Goal: Find specific page/section: Find specific page/section

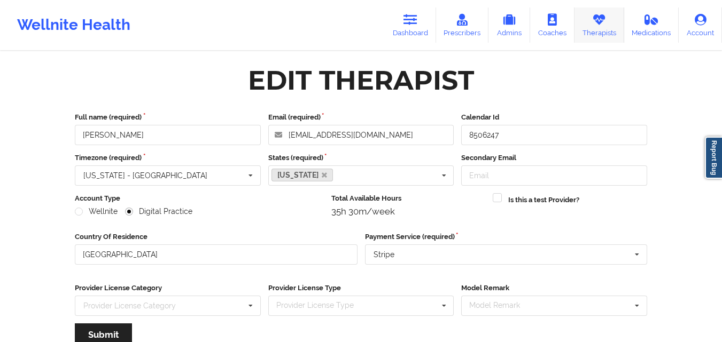
click at [590, 24] on link "Therapists" at bounding box center [599, 24] width 50 height 35
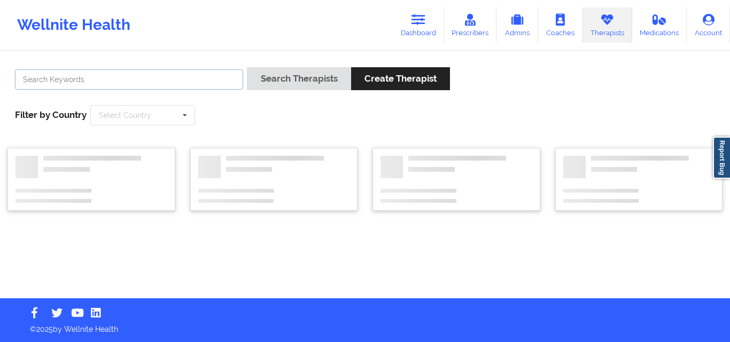
click at [173, 79] on input "text" at bounding box center [129, 79] width 228 height 20
paste input "[PERSON_NAME]"
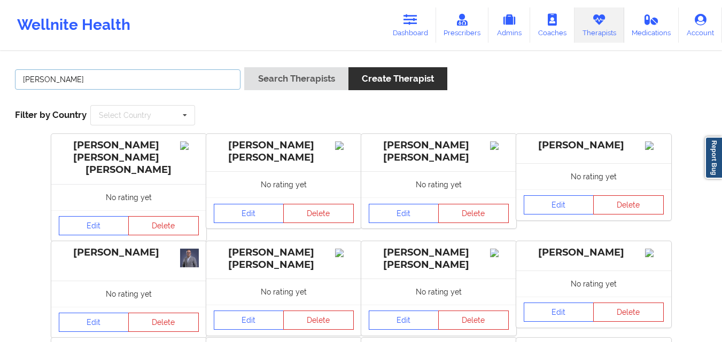
type input "[PERSON_NAME]"
click at [432, 73] on button "Create Therapist" at bounding box center [397, 78] width 99 height 23
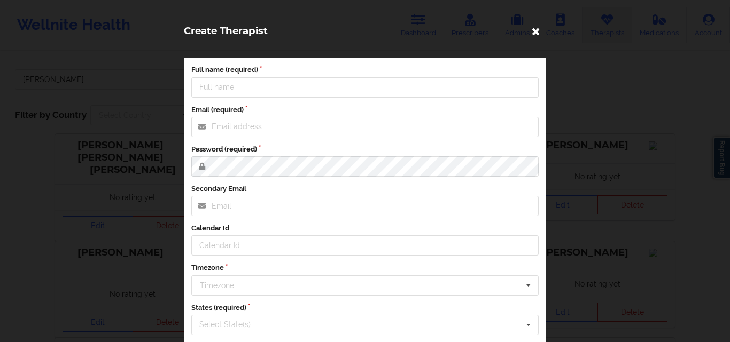
click at [533, 30] on icon at bounding box center [535, 30] width 17 height 17
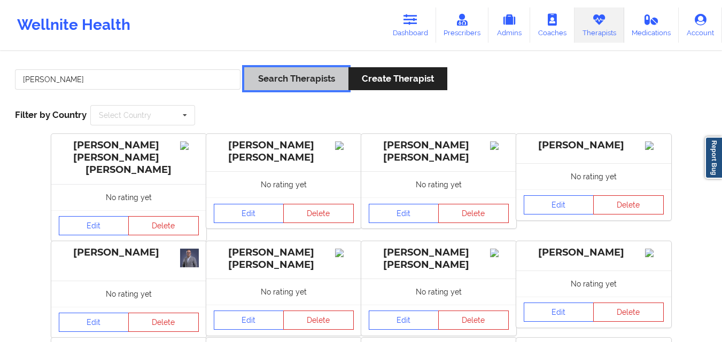
click at [256, 82] on button "Search Therapists" at bounding box center [296, 78] width 104 height 23
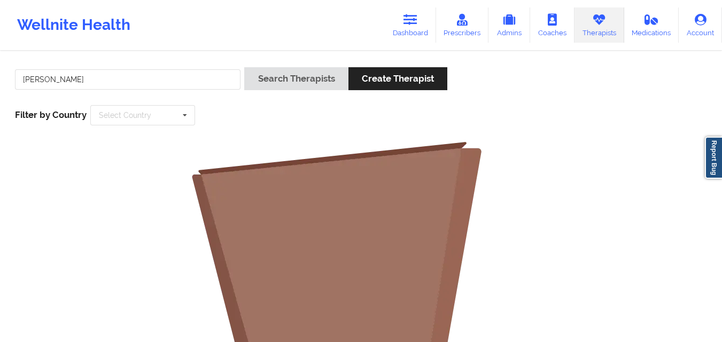
click at [590, 27] on link "Therapists" at bounding box center [599, 24] width 50 height 35
click at [139, 82] on input "[PERSON_NAME]" at bounding box center [127, 79] width 225 height 20
click at [140, 82] on input "[PERSON_NAME]" at bounding box center [127, 79] width 225 height 20
type input "[PERSON_NAME]"
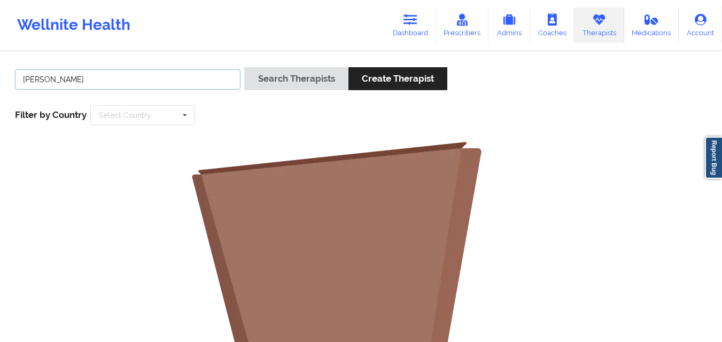
click at [244, 67] on button "Search Therapists" at bounding box center [296, 78] width 104 height 23
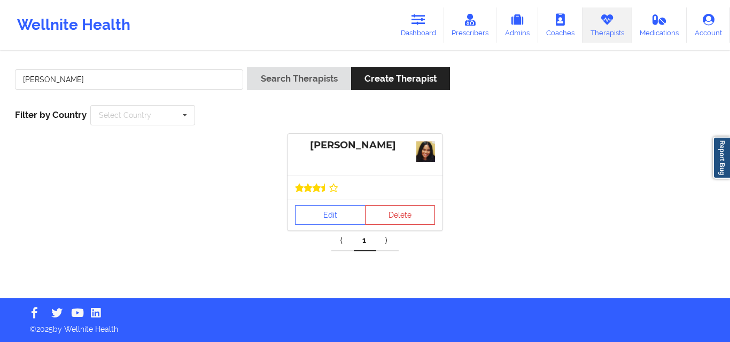
click at [323, 196] on div at bounding box center [364, 188] width 155 height 24
click at [324, 219] on link "Edit" at bounding box center [330, 215] width 71 height 19
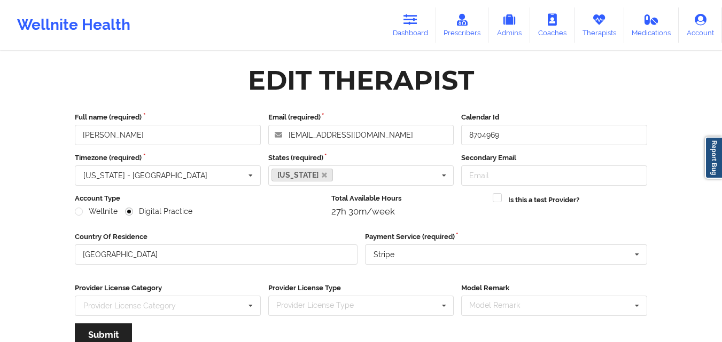
scroll to position [137, 0]
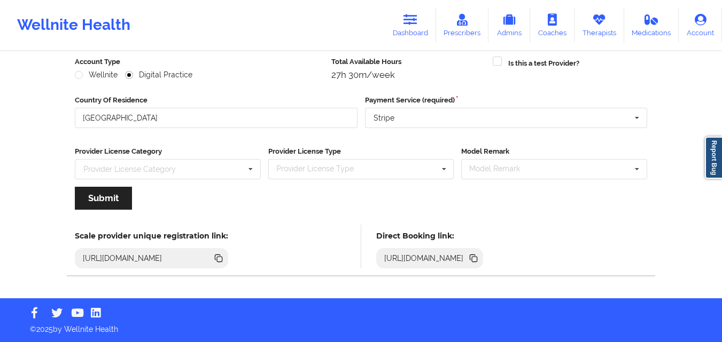
click at [477, 258] on icon at bounding box center [474, 259] width 5 height 5
click at [598, 23] on icon at bounding box center [599, 20] width 14 height 12
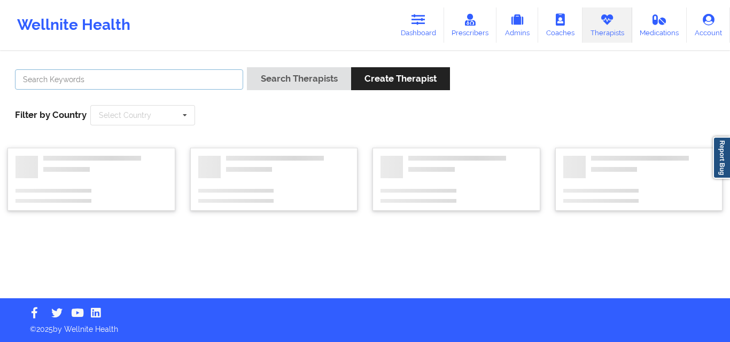
click at [179, 79] on input "text" at bounding box center [129, 79] width 228 height 20
paste input "[PERSON_NAME]"
type input "[PERSON_NAME]"
click at [247, 67] on button "Search Therapists" at bounding box center [299, 78] width 104 height 23
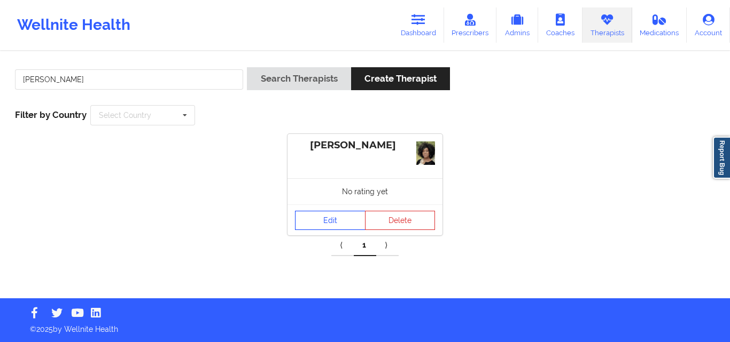
click at [334, 221] on link "Edit" at bounding box center [330, 220] width 71 height 19
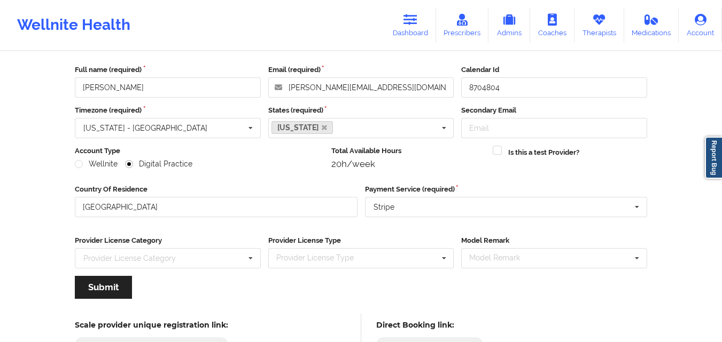
scroll to position [137, 0]
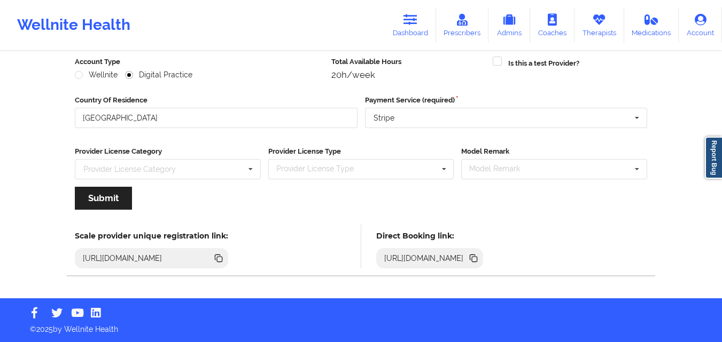
click at [479, 260] on icon at bounding box center [473, 259] width 12 height 12
click at [598, 33] on link "Therapists" at bounding box center [599, 24] width 50 height 35
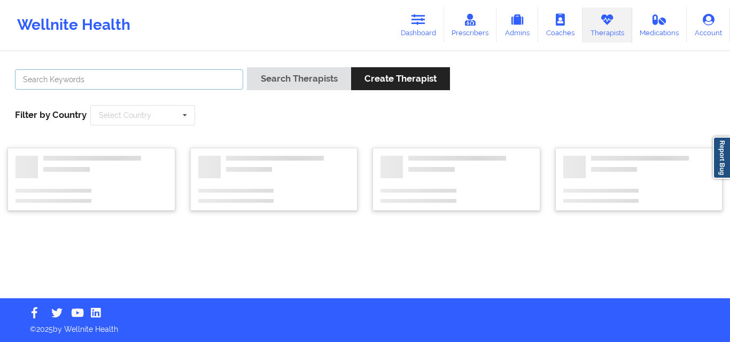
click at [181, 79] on input "text" at bounding box center [129, 79] width 228 height 20
paste input "[PERSON_NAME]"
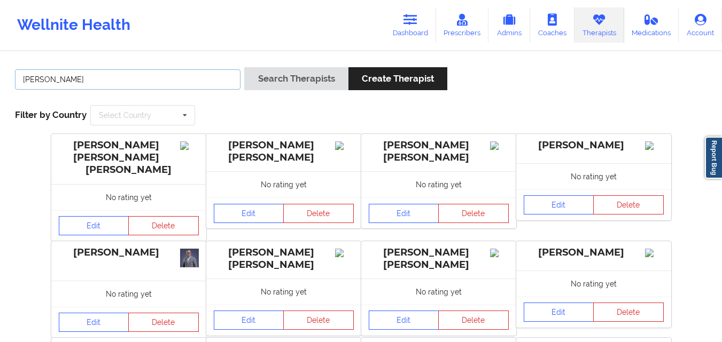
type input "[PERSON_NAME]"
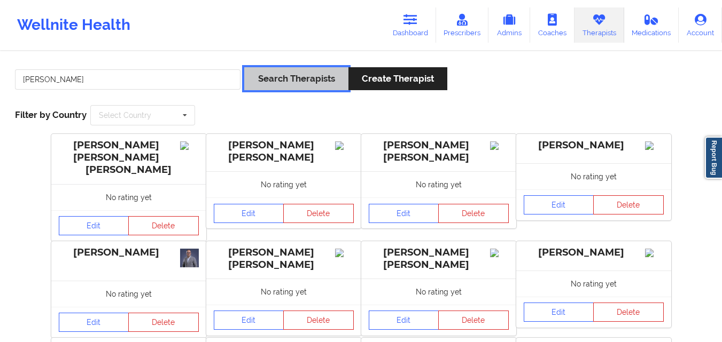
click at [298, 79] on button "Search Therapists" at bounding box center [296, 78] width 104 height 23
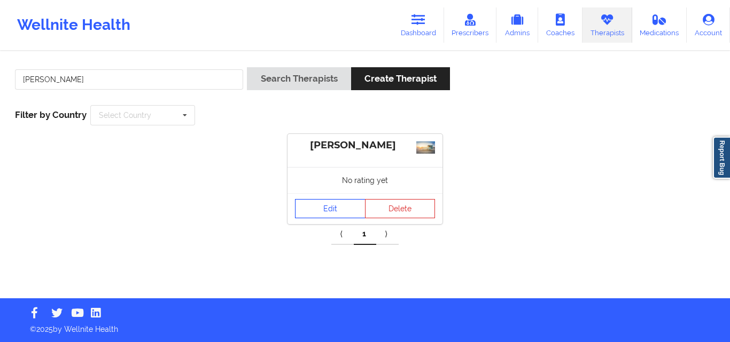
click at [313, 207] on link "Edit" at bounding box center [330, 208] width 71 height 19
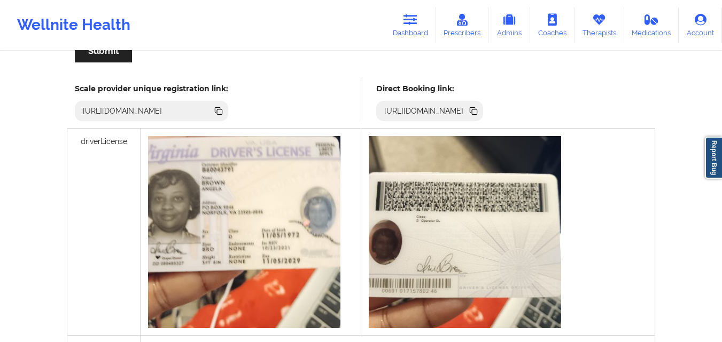
scroll to position [231, 0]
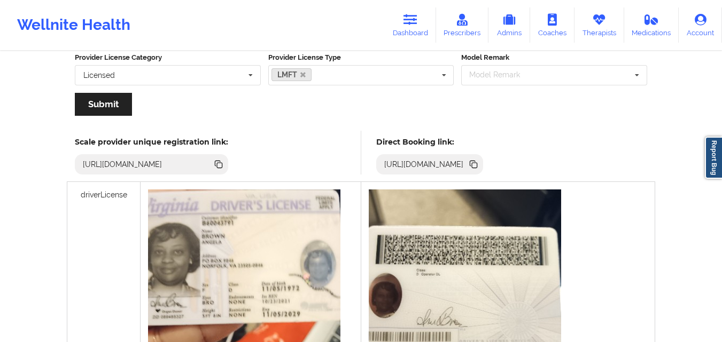
click at [479, 165] on icon at bounding box center [473, 165] width 12 height 12
copy div
click at [595, 21] on icon at bounding box center [599, 20] width 14 height 12
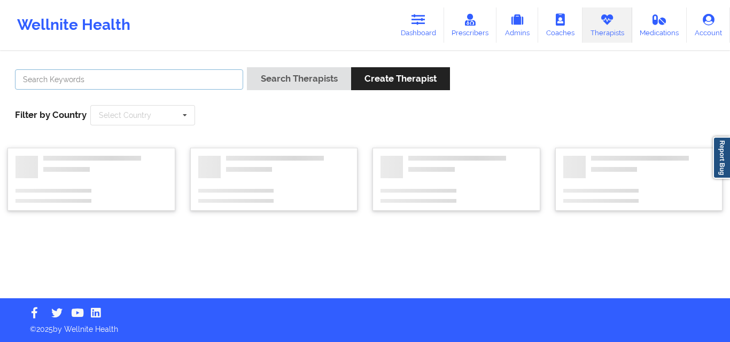
click at [143, 81] on input "text" at bounding box center [129, 79] width 228 height 20
paste input "[PERSON_NAME]"
type input "[PERSON_NAME]"
click at [247, 67] on button "Search Therapists" at bounding box center [299, 78] width 104 height 23
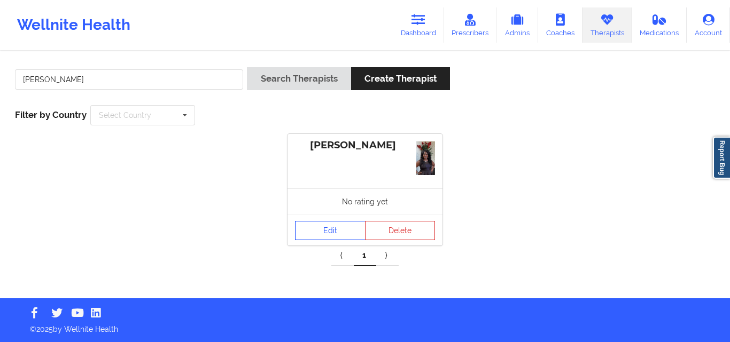
click at [316, 227] on link "Edit" at bounding box center [330, 230] width 71 height 19
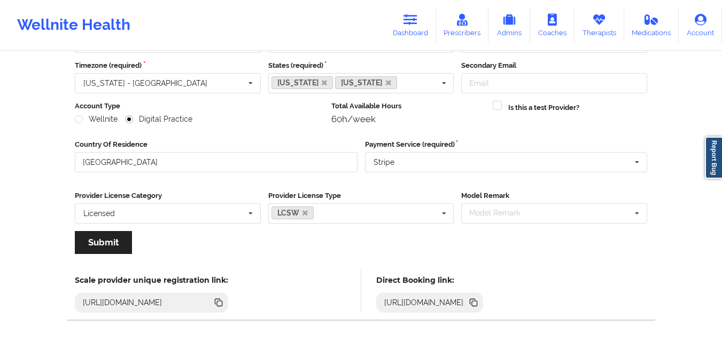
scroll to position [137, 0]
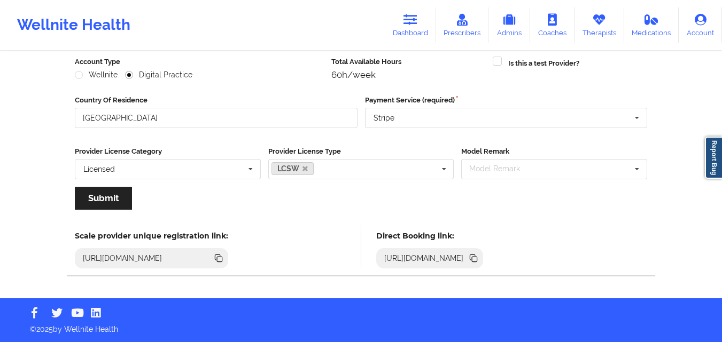
click at [475, 260] on icon at bounding box center [472, 257] width 5 height 5
